Goal: Information Seeking & Learning: Learn about a topic

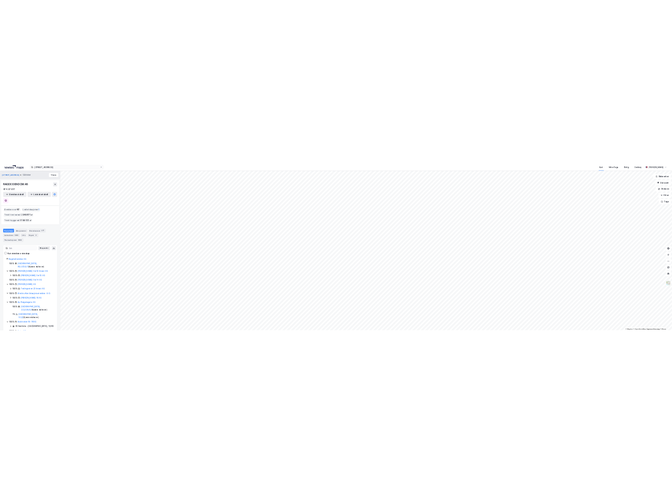
scroll to position [58, 0]
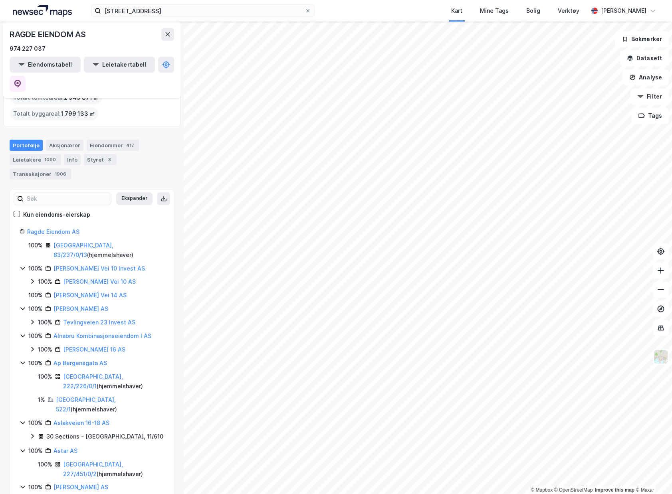
click at [30, 14] on img at bounding box center [42, 11] width 59 height 12
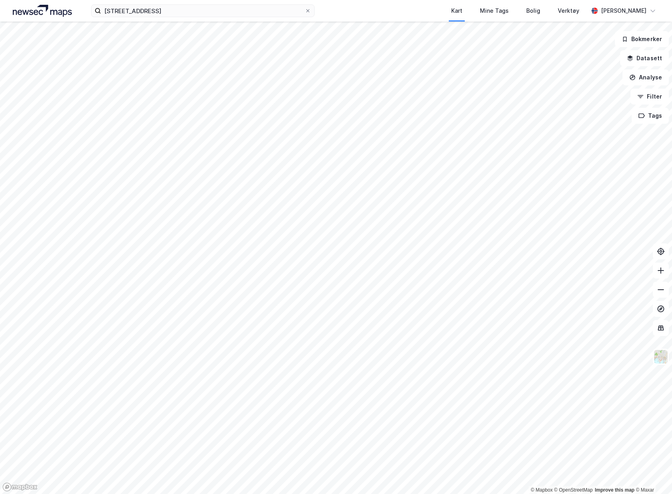
click at [34, 8] on img at bounding box center [42, 11] width 59 height 12
click at [243, 10] on input at bounding box center [207, 11] width 213 height 12
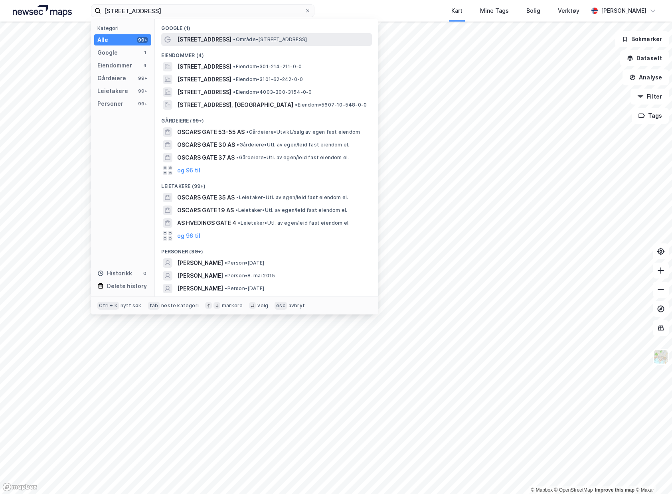
click at [233, 38] on span "• Område • [STREET_ADDRESS]" at bounding box center [270, 39] width 74 height 6
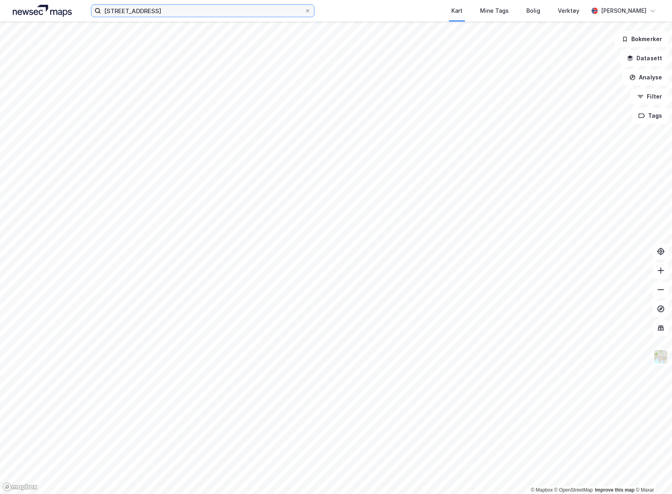
click at [122, 16] on input "[STREET_ADDRESS]" at bounding box center [203, 11] width 204 height 12
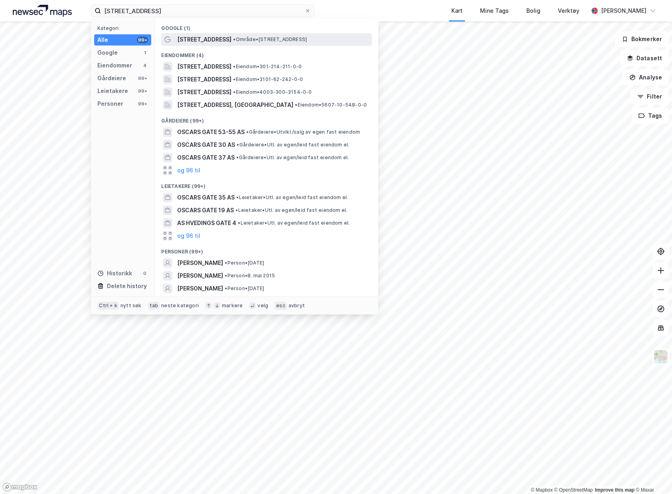
click at [233, 38] on span "•" at bounding box center [234, 39] width 2 height 6
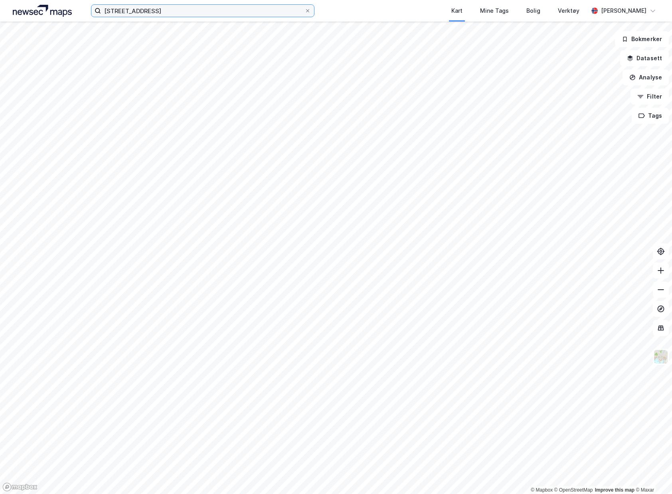
click at [220, 11] on input "[STREET_ADDRESS]" at bounding box center [203, 11] width 204 height 12
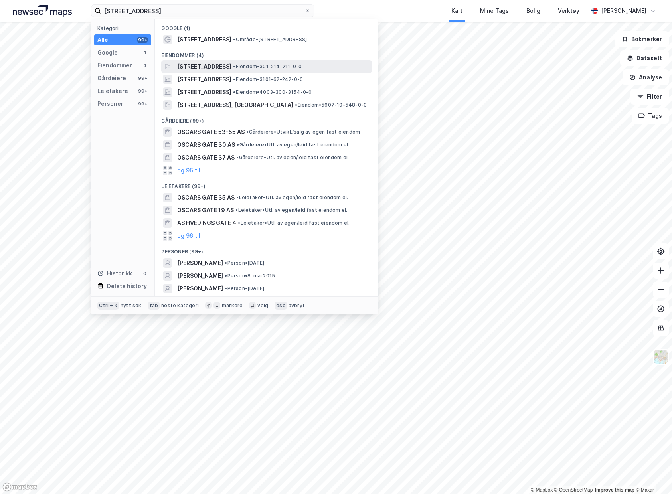
click at [212, 67] on span "[STREET_ADDRESS]" at bounding box center [204, 67] width 54 height 10
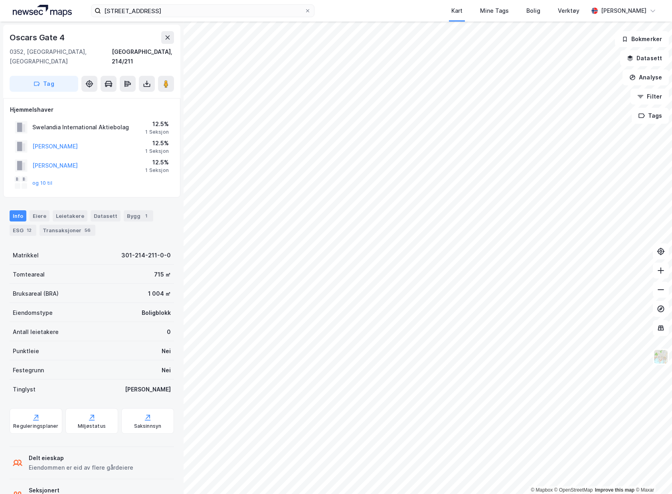
click at [141, 230] on div "© Mapbox © OpenStreetMap Improve this map © [STREET_ADDRESS][GEOGRAPHIC_DATA] T…" at bounding box center [336, 258] width 672 height 473
click at [162, 12] on input "[STREET_ADDRESS]" at bounding box center [203, 11] width 204 height 12
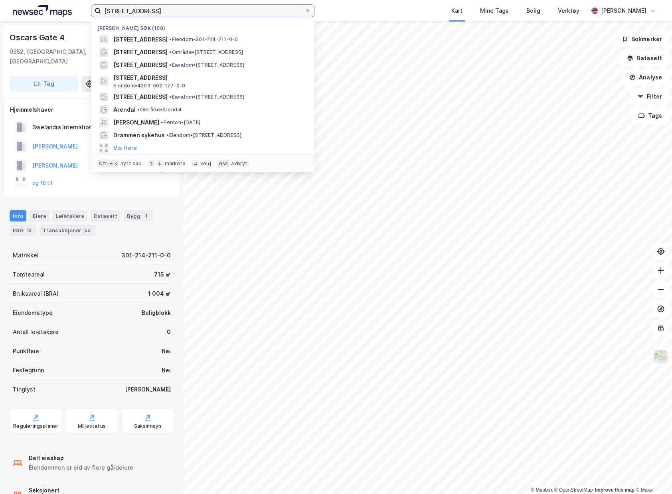
click at [179, 14] on input "[STREET_ADDRESS]" at bounding box center [203, 11] width 204 height 12
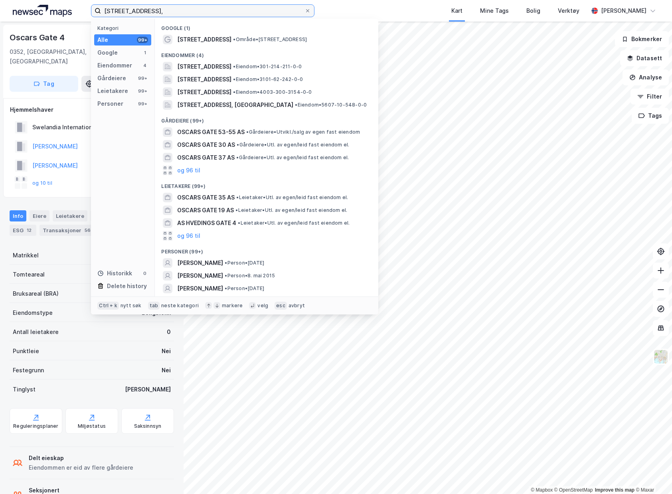
drag, startPoint x: 259, startPoint y: 10, endPoint x: -52, endPoint y: 4, distance: 311.4
click at [0, 4] on html "[STREET_ADDRESS], Kategori Alle 99+ Google 1 Eiendommer 4 Gårdeiere 99+ Leietak…" at bounding box center [336, 247] width 672 height 494
paste input "3020 bnr. 1219"
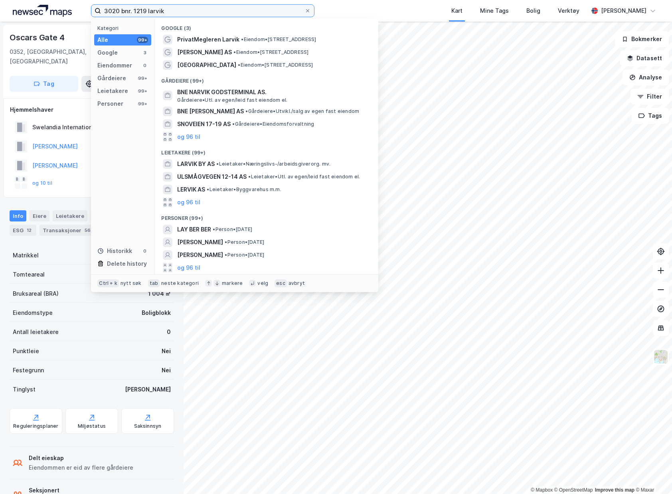
drag, startPoint x: 194, startPoint y: 15, endPoint x: -65, endPoint y: 20, distance: 258.7
click at [0, 20] on html "3020 bnr. 1219 larvik Kategori Alle 99+ Google 3 Eiendommer 0 Gårdeiere 99+ Lei…" at bounding box center [336, 247] width 672 height 494
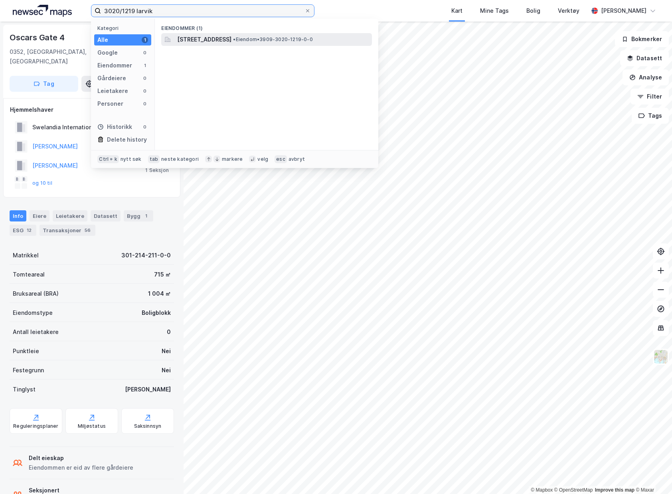
type input "3020/1219 larvik"
click at [300, 46] on div "[STREET_ADDRESS] • Eiendom • 3909-3020-1219-0-0" at bounding box center [266, 39] width 211 height 13
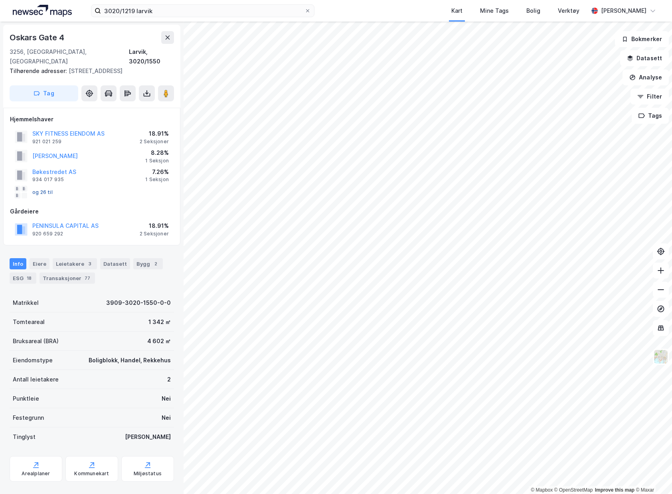
click at [0, 0] on button "og 26 til" at bounding box center [0, 0] width 0 height 0
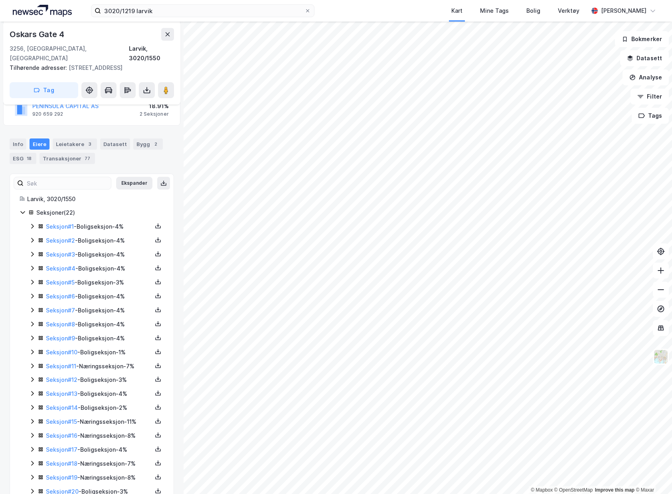
scroll to position [160, 0]
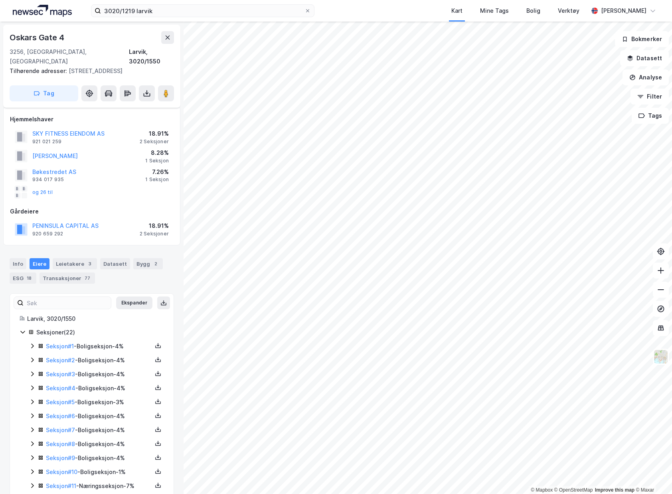
scroll to position [160, 0]
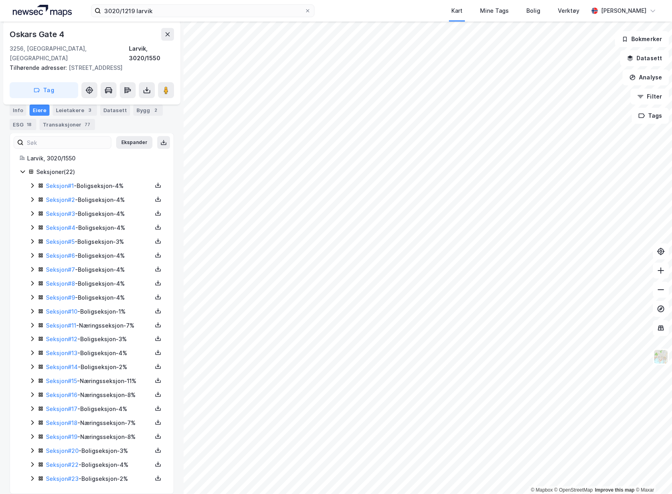
click at [36, 181] on div "Seksjon # 1 - Boligseksjon - 4%" at bounding box center [96, 186] width 135 height 10
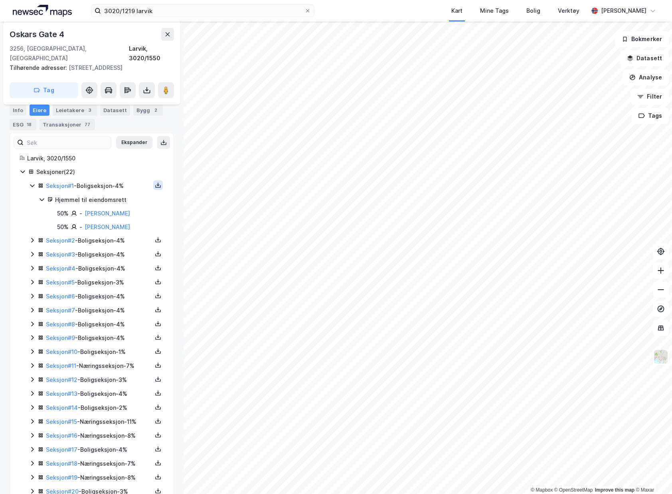
click at [155, 182] on icon at bounding box center [158, 185] width 6 height 6
click at [122, 152] on div "Grunnbok" at bounding box center [114, 161] width 70 height 19
click at [169, 86] on icon at bounding box center [166, 90] width 8 height 8
click at [672, 207] on html "3020/1219 larvik Kart Mine Tags Bolig Verktøy [PERSON_NAME] © Mapbox © OpenStre…" at bounding box center [336, 247] width 672 height 494
click at [124, 167] on div "Seksjoner ( 22 )" at bounding box center [100, 172] width 128 height 10
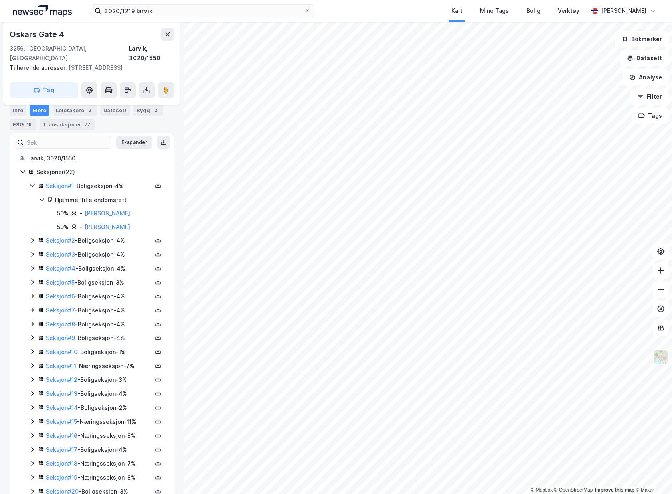
scroll to position [0, 0]
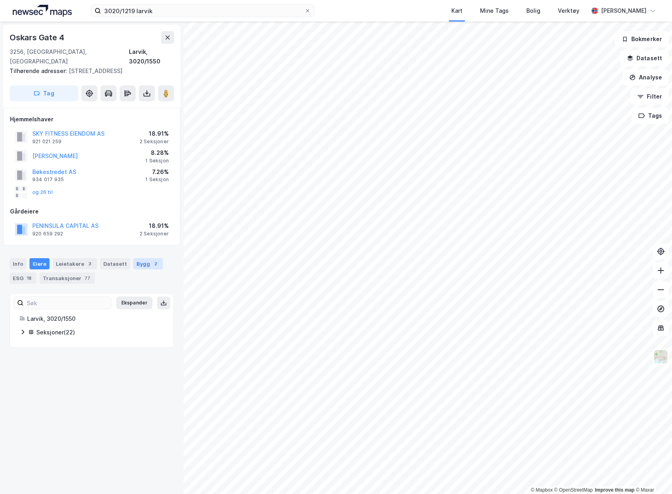
click at [138, 258] on div "Bygg 2" at bounding box center [148, 263] width 30 height 11
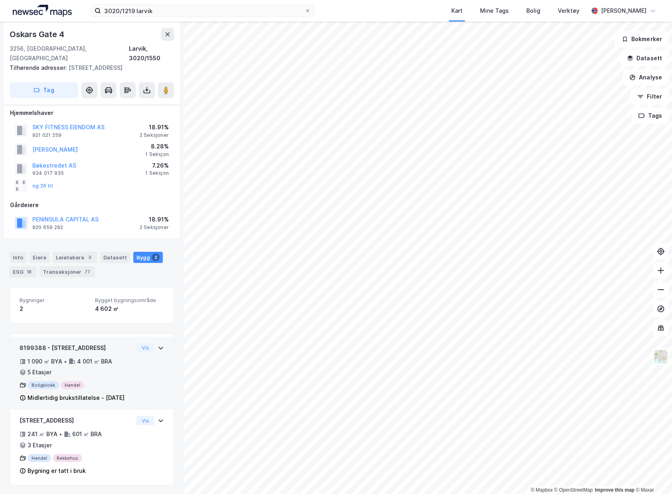
scroll to position [8, 0]
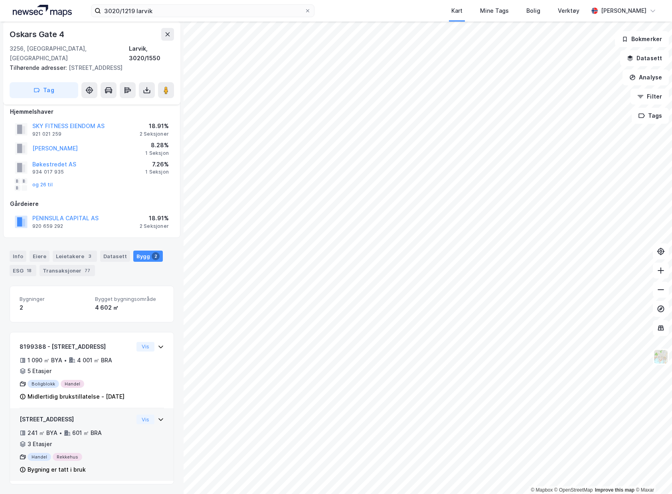
click at [121, 442] on div "241 ㎡ BYA • 601 ㎡ BRA • 3 Etasjer" at bounding box center [77, 438] width 114 height 21
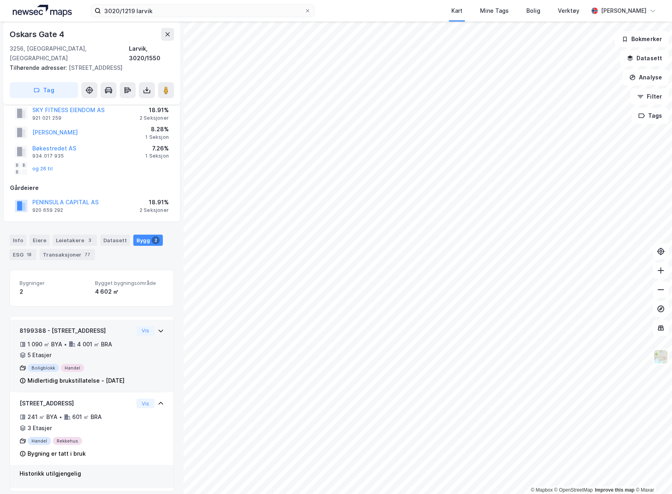
scroll to position [31, 0]
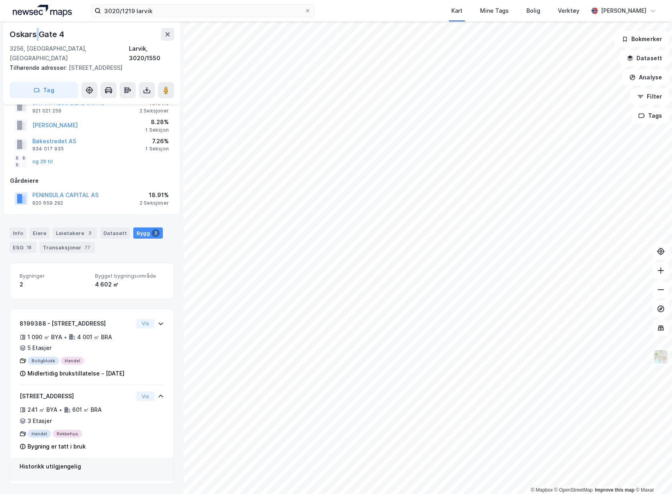
click at [39, 34] on div "Oskars Gate 4" at bounding box center [38, 34] width 56 height 13
click at [41, 34] on div "Oskars Gate 4" at bounding box center [38, 34] width 56 height 13
drag, startPoint x: 44, startPoint y: 34, endPoint x: 38, endPoint y: 35, distance: 5.3
click at [38, 35] on div "Oskars Gate 4" at bounding box center [38, 34] width 56 height 13
click at [109, 36] on div "Oskars Gate 4" at bounding box center [92, 34] width 164 height 13
